Goal: Task Accomplishment & Management: Manage account settings

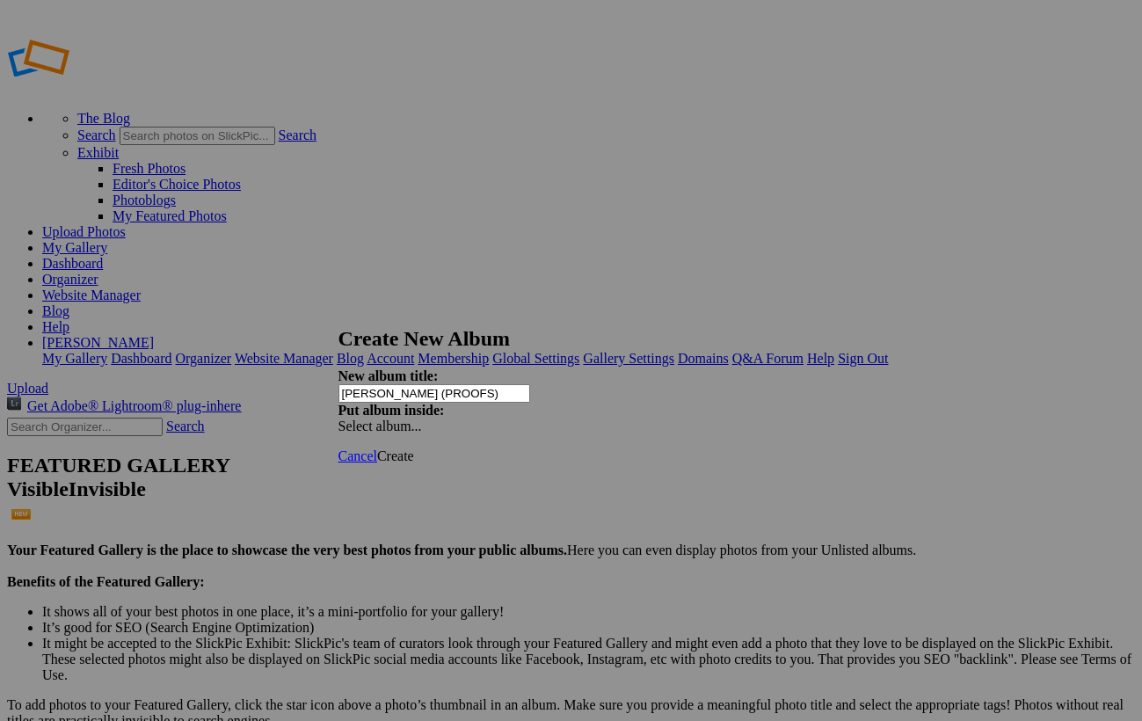
type input "[PERSON_NAME] (PROOFS)"
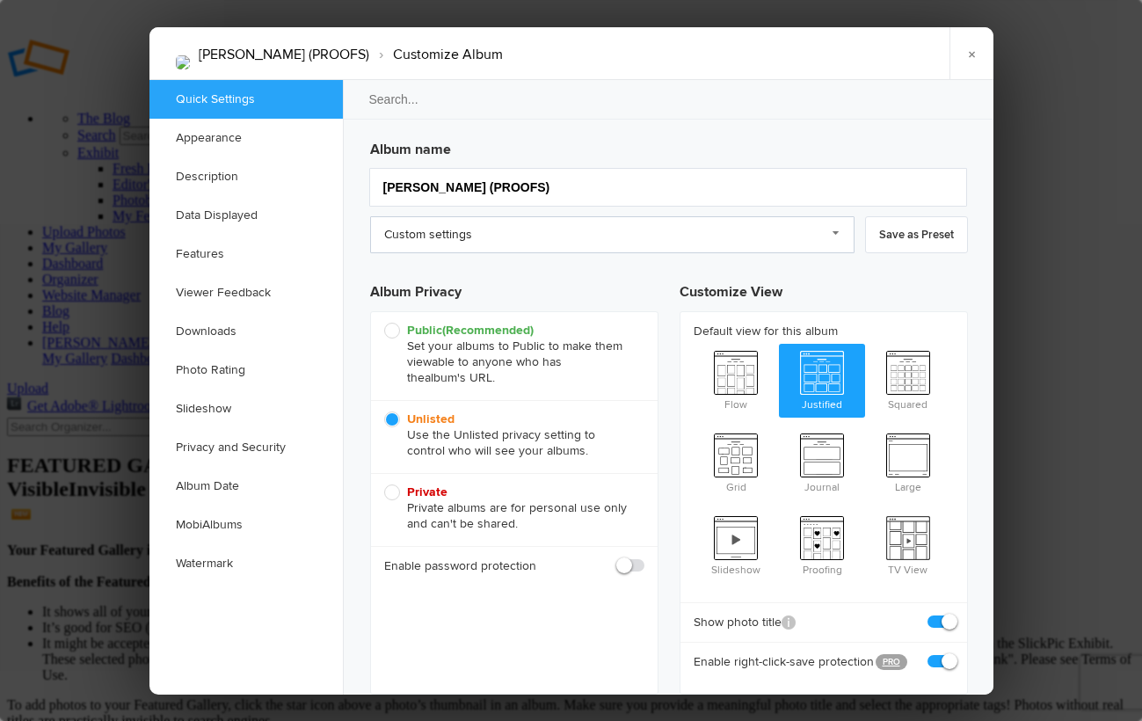
click at [436, 231] on link "Custom settings" at bounding box center [612, 234] width 485 height 37
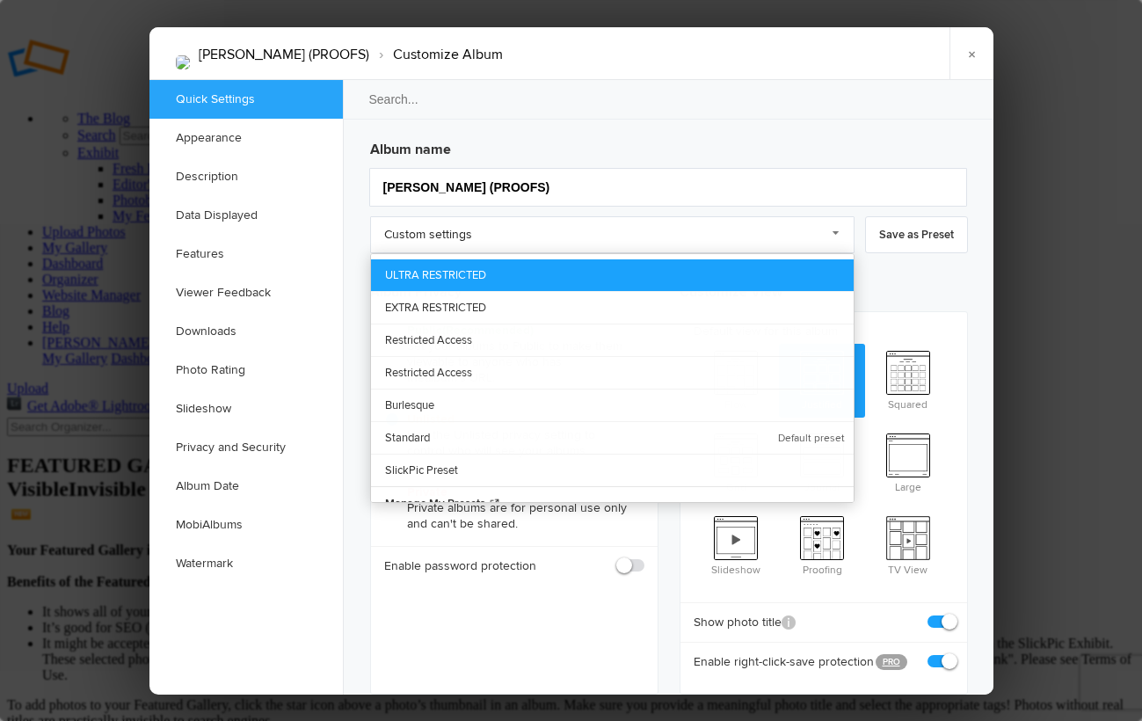
click at [445, 271] on link "ULTRA RESTRICTED" at bounding box center [612, 275] width 483 height 32
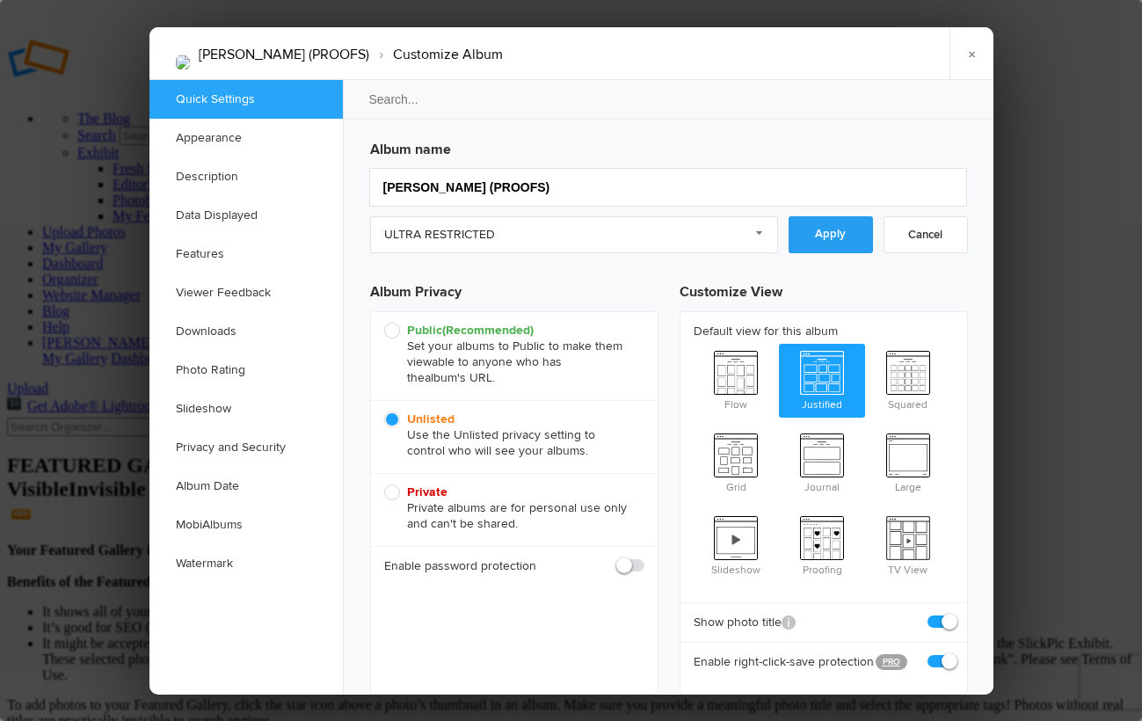
click at [819, 228] on link "Apply" at bounding box center [831, 234] width 84 height 37
checkbox input "false"
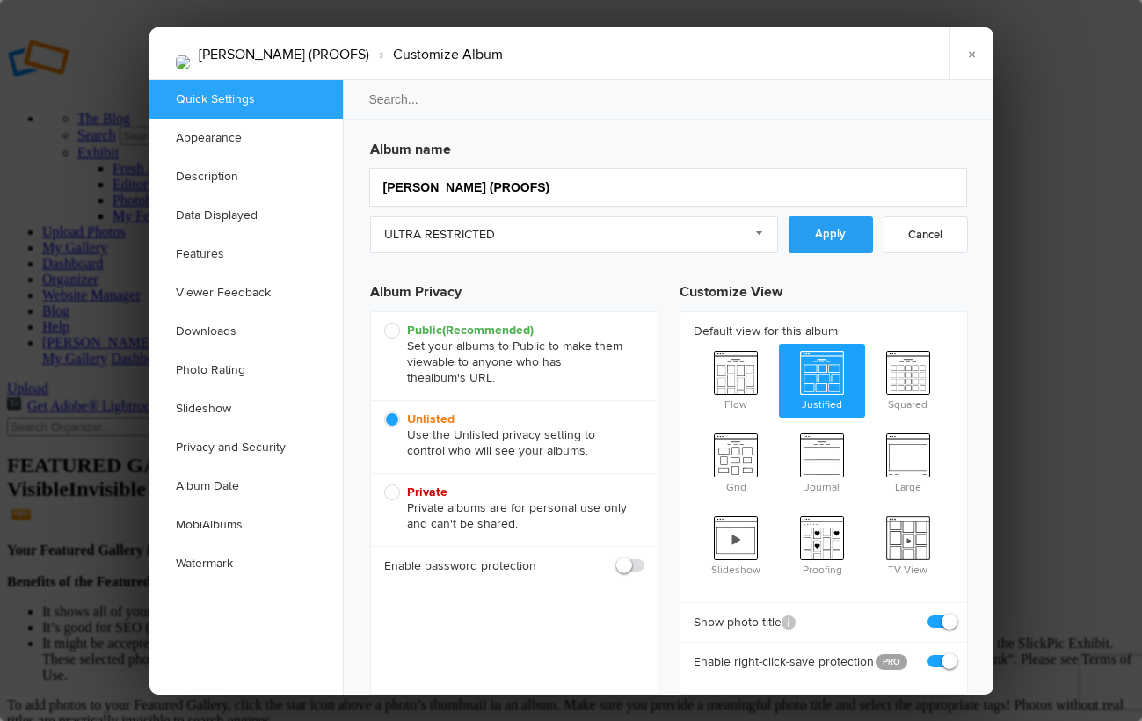
checkbox input "false"
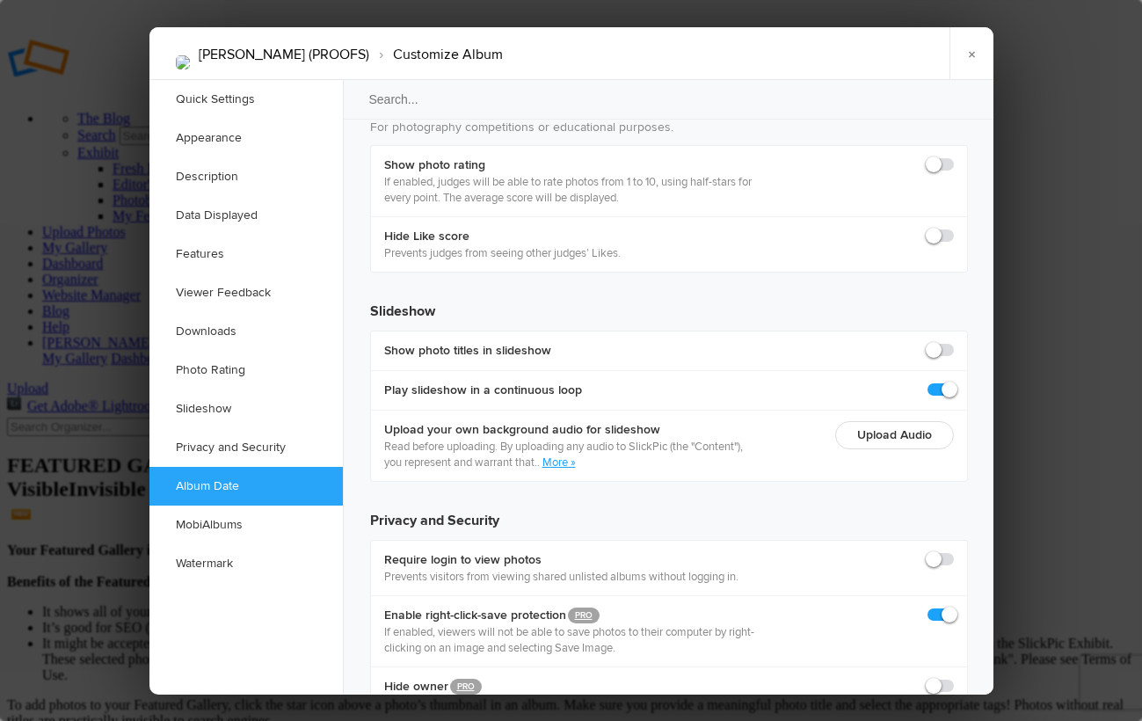
scroll to position [3852, 0]
checkbox input "true"
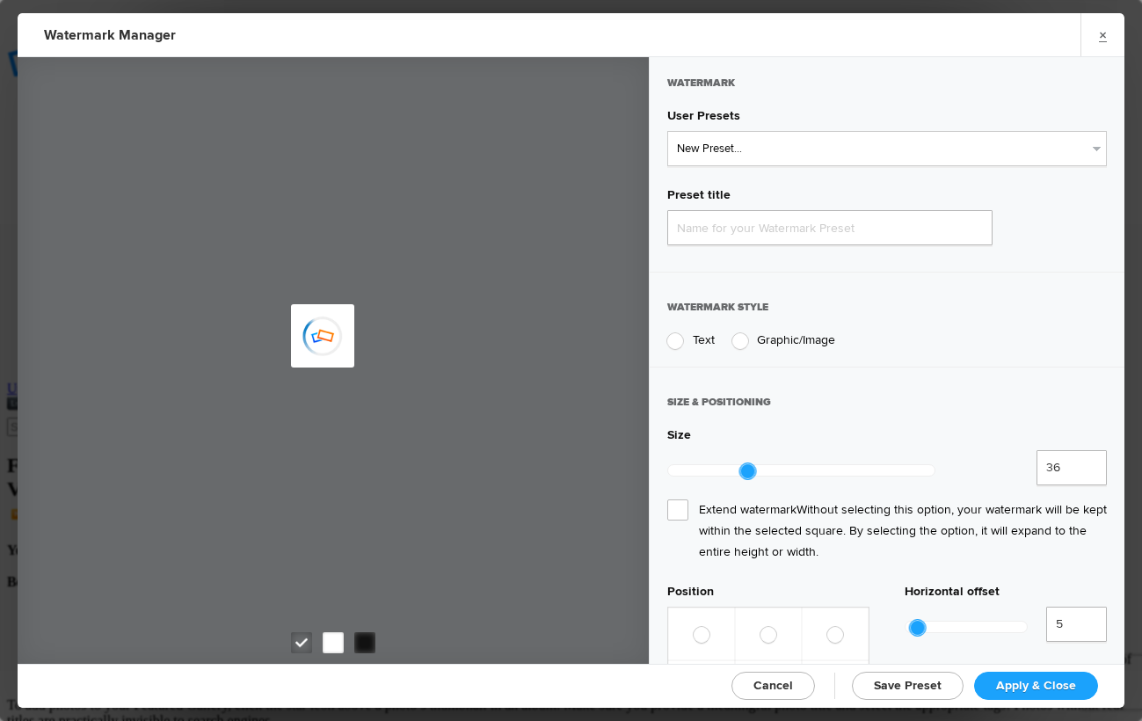
type input "Watermark-10/7/2025"
radio input "true"
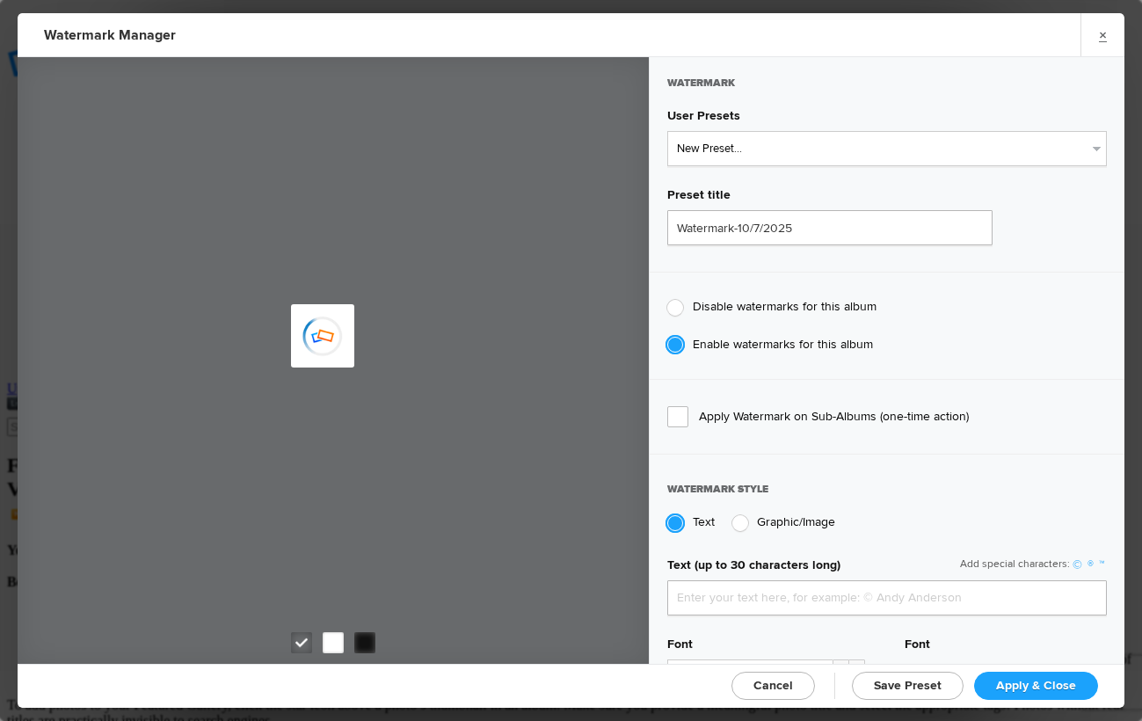
type input "genitophoto"
type input "Watermark-8/13/2022"
type input "0.13"
type input "89"
radio input "true"
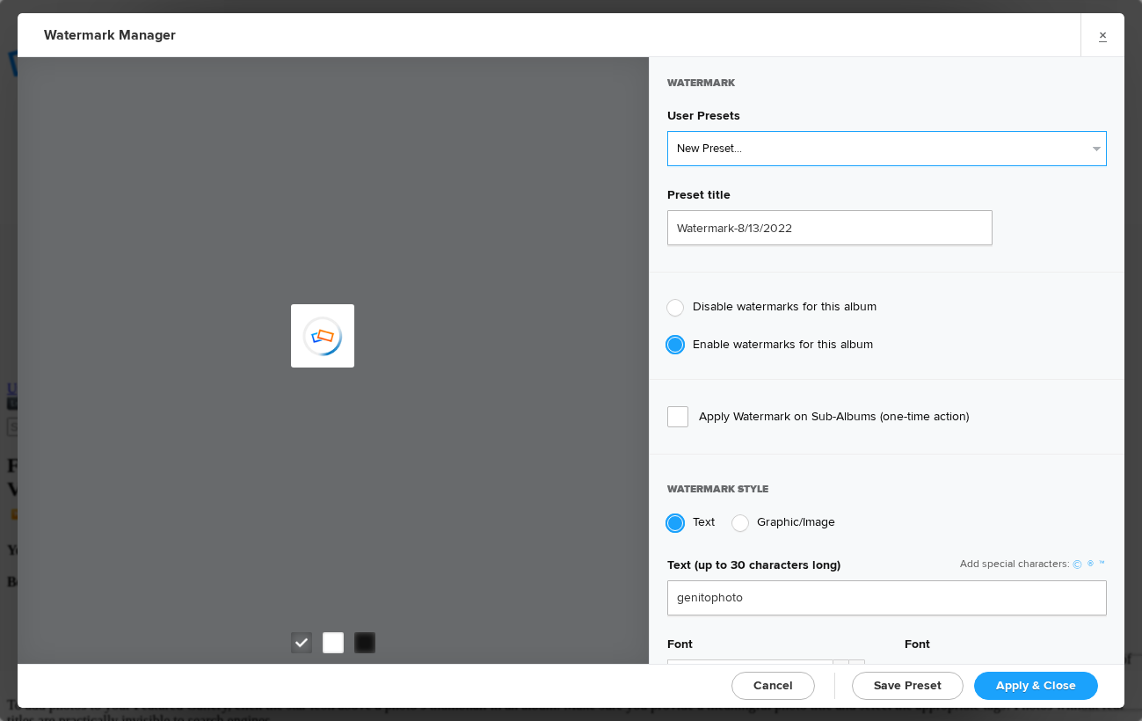
radio input "false"
select select "2: Object"
type input "LOGO"
radio input "false"
radio input "true"
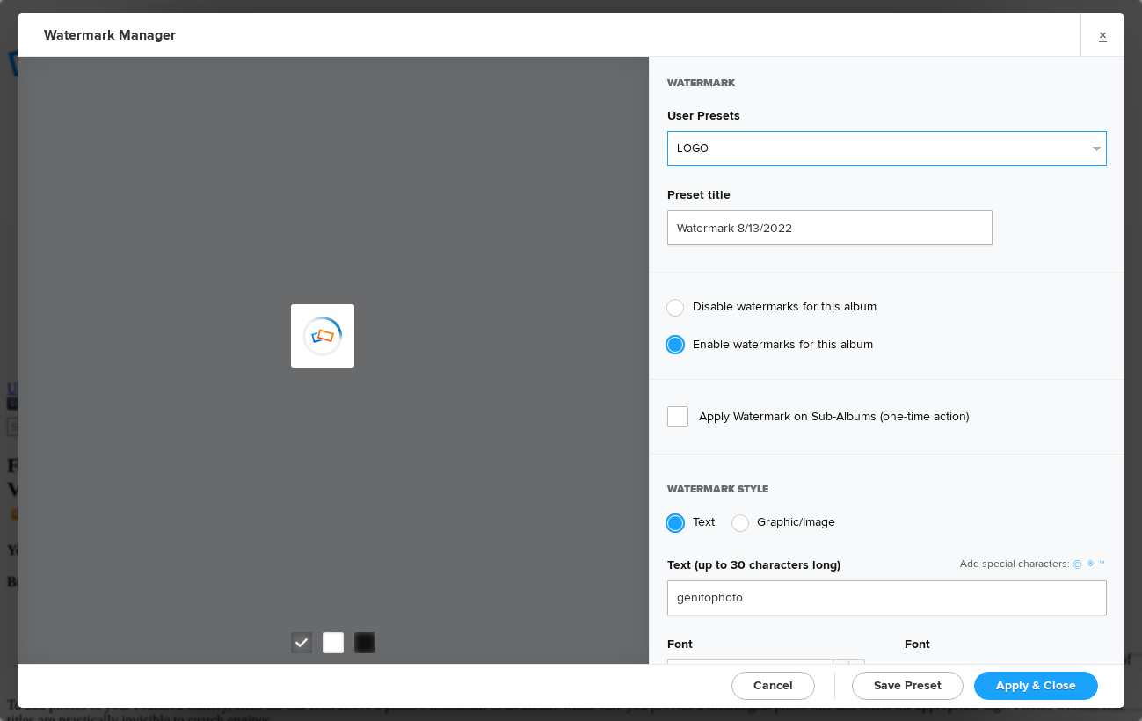
type input "0.1"
type input "92"
type input "0"
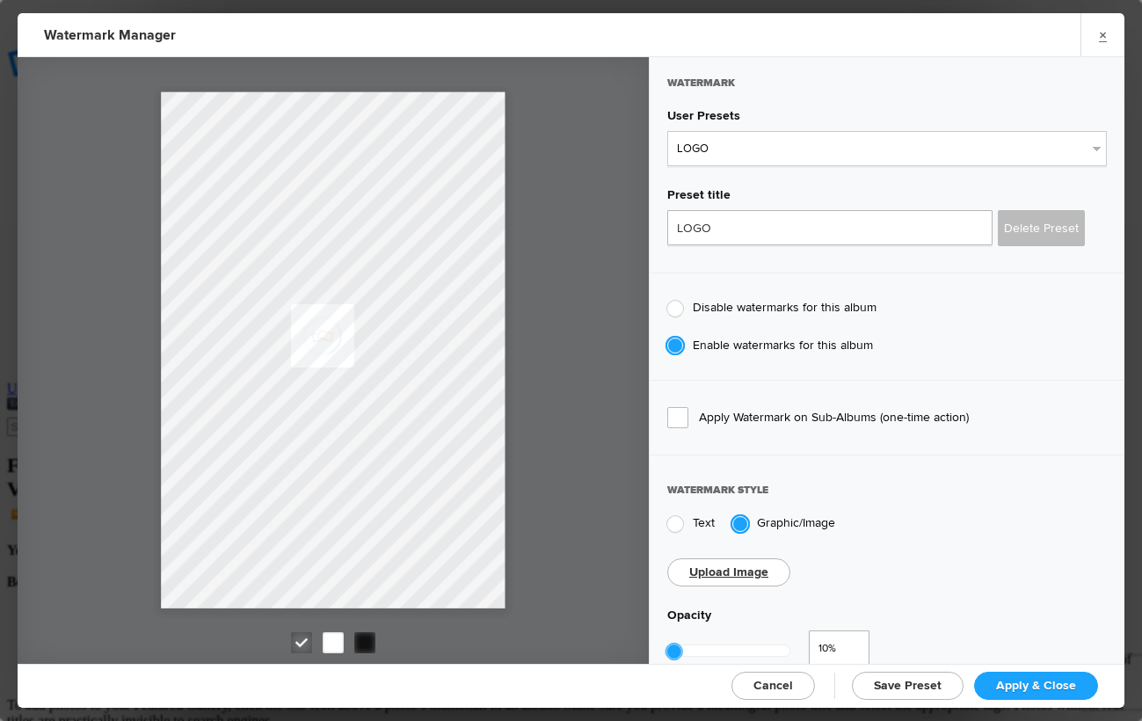
click at [1021, 682] on span "Apply & Close" at bounding box center [1036, 685] width 80 height 15
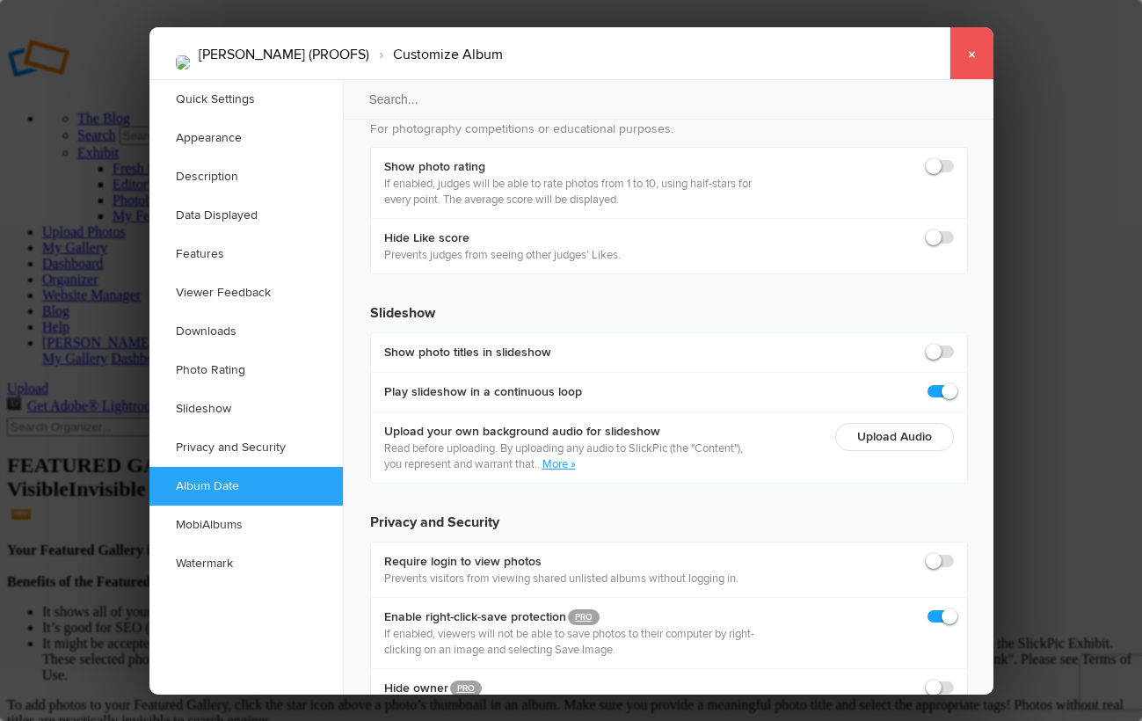
click at [986, 52] on link "×" at bounding box center [972, 53] width 44 height 53
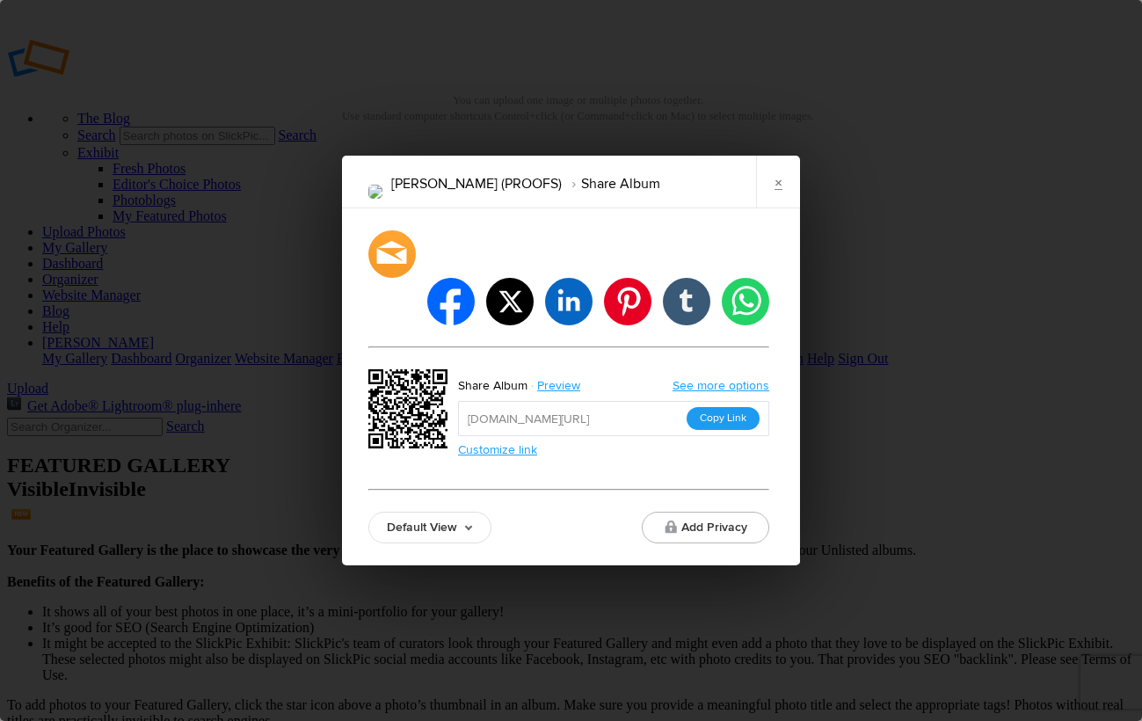
click at [729, 407] on button "Copy Link" at bounding box center [723, 418] width 73 height 23
click at [727, 407] on button "Copy Link" at bounding box center [723, 418] width 73 height 23
click at [788, 200] on link "×" at bounding box center [778, 182] width 44 height 53
